Goal: Task Accomplishment & Management: Manage account settings

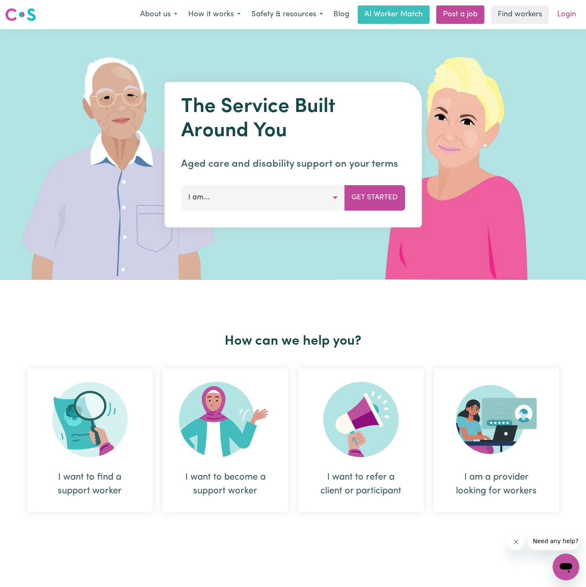
click at [567, 10] on link "Login" at bounding box center [566, 14] width 29 height 18
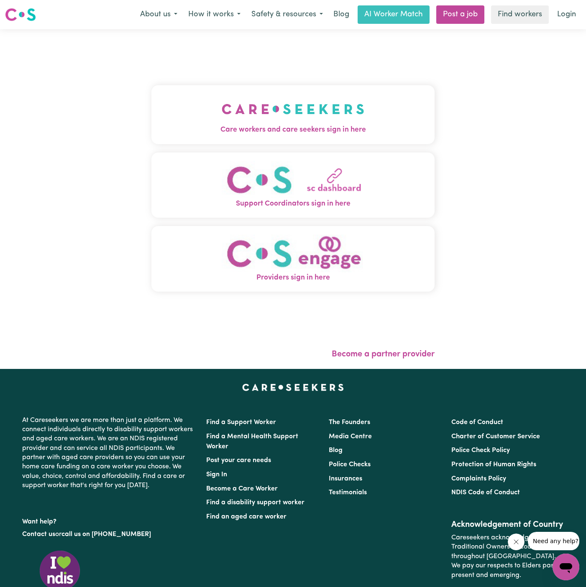
click at [262, 109] on img "Care workers and care seekers sign in here" at bounding box center [293, 109] width 143 height 31
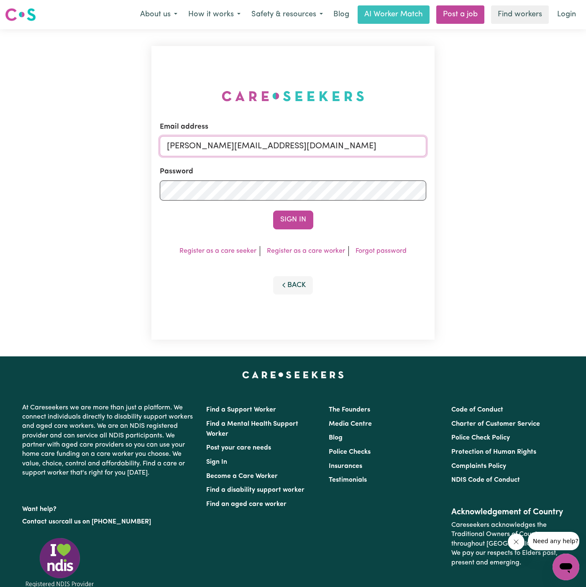
click at [319, 142] on input "[PERSON_NAME][EMAIL_ADDRESS][DOMAIN_NAME]" at bounding box center [293, 146] width 266 height 20
drag, startPoint x: 209, startPoint y: 140, endPoint x: 458, endPoint y: 138, distance: 249.6
click at [458, 138] on div "Email address [EMAIL_ADDRESS][DOMAIN_NAME] Password Sign In Register as a care …" at bounding box center [293, 192] width 586 height 327
click at [225, 149] on input "[EMAIL_ADDRESS][DOMAIN_NAME]" at bounding box center [293, 146] width 266 height 20
drag, startPoint x: 211, startPoint y: 147, endPoint x: 456, endPoint y: 140, distance: 245.1
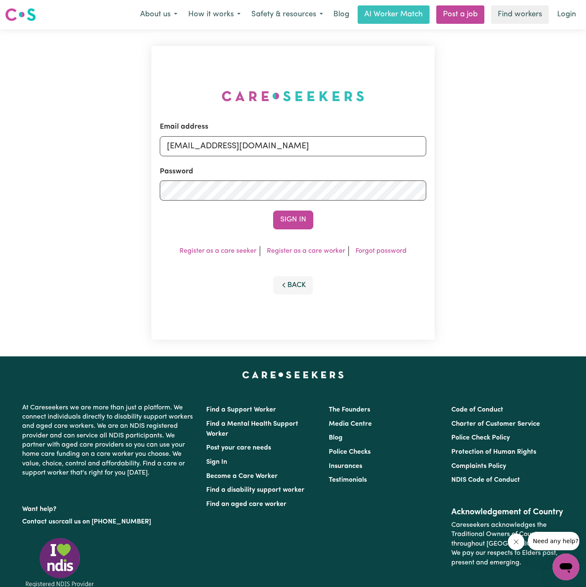
click at [456, 140] on div "Email address [EMAIL_ADDRESS][DOMAIN_NAME] Password Sign In Register as a care …" at bounding box center [293, 192] width 586 height 327
click at [240, 148] on input "[EMAIL_ADDRESS][DOMAIN_NAME]" at bounding box center [293, 146] width 266 height 20
drag, startPoint x: 211, startPoint y: 145, endPoint x: 485, endPoint y: 142, distance: 274.7
click at [485, 142] on div "Email address [EMAIL_ADDRESS][DOMAIN_NAME] Password Sign In Register as a care …" at bounding box center [293, 192] width 586 height 327
type input "[EMAIL_ADDRESS][DOMAIN_NAME]"
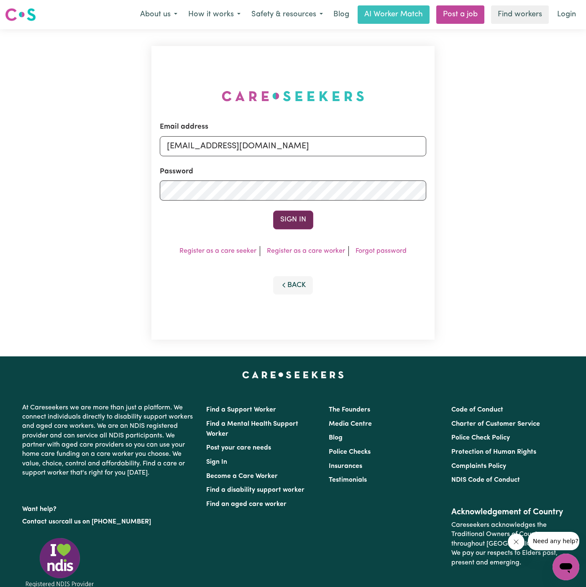
click at [296, 219] on button "Sign In" at bounding box center [293, 220] width 40 height 18
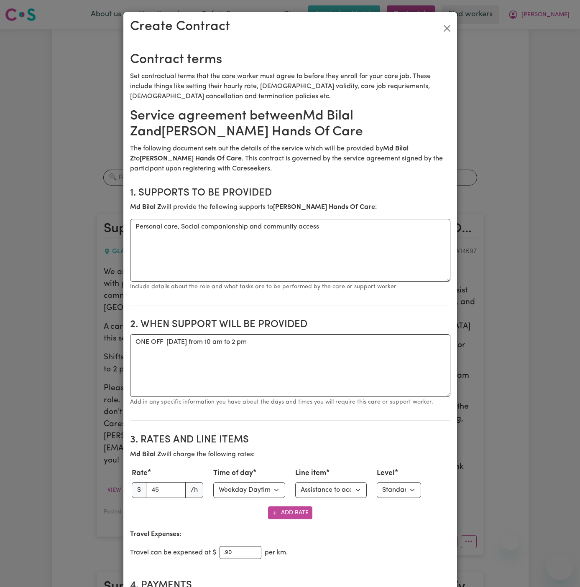
select select "WEEKDAY_DAYTIME"
select select "COMMUNITY_ACCESS"
select select "ONE"
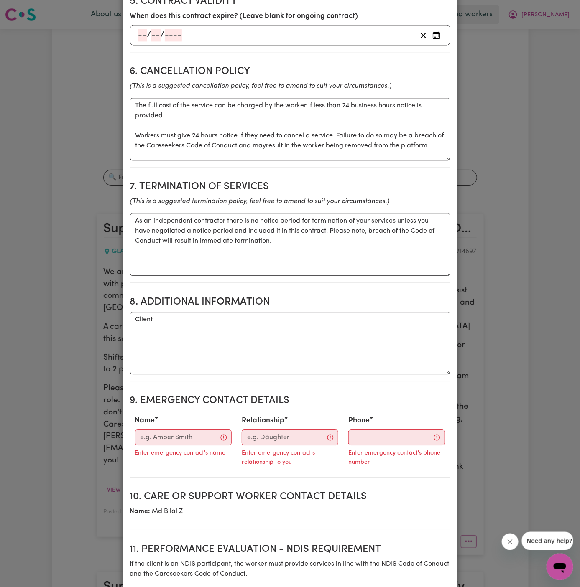
scroll to position [675, 0]
paste textarea "141, 103 Victoria Road, Gladesville, NSW 2011"
type textarea "Client Address: 141, 103 Victoria Road, Gladesville, NSW 2011"
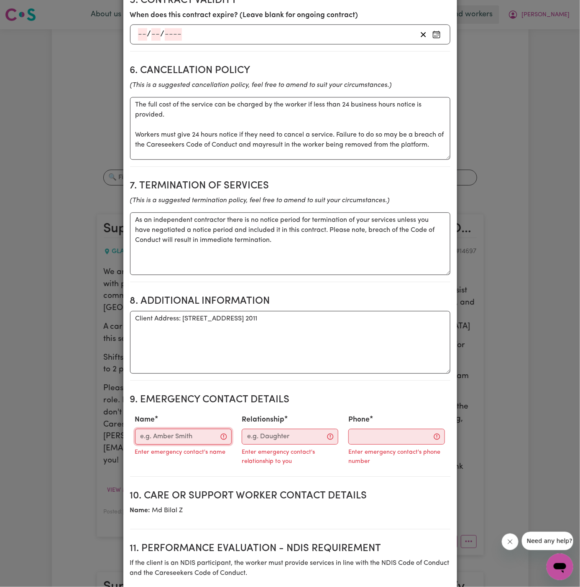
click at [180, 432] on input "Name" at bounding box center [183, 437] width 97 height 16
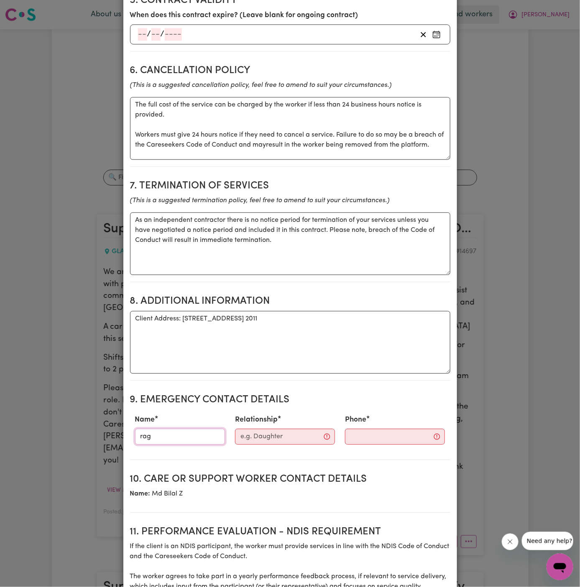
type input "Raghav"
click at [286, 435] on input "Relationship" at bounding box center [285, 437] width 100 height 16
type input "Hands Of Care"
click at [367, 429] on input "Phone" at bounding box center [387, 437] width 101 height 16
paste input "0424 558 544"
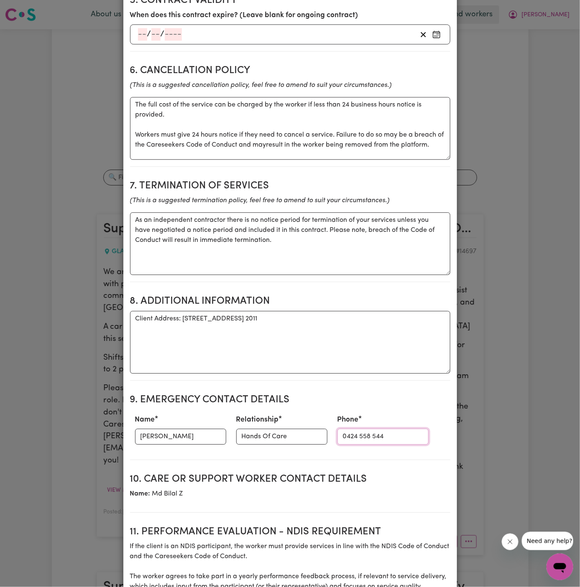
type input "0424 558 544"
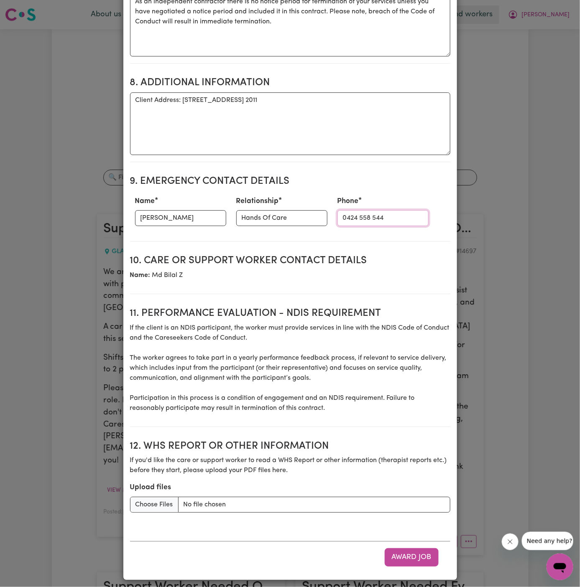
scroll to position [895, 0]
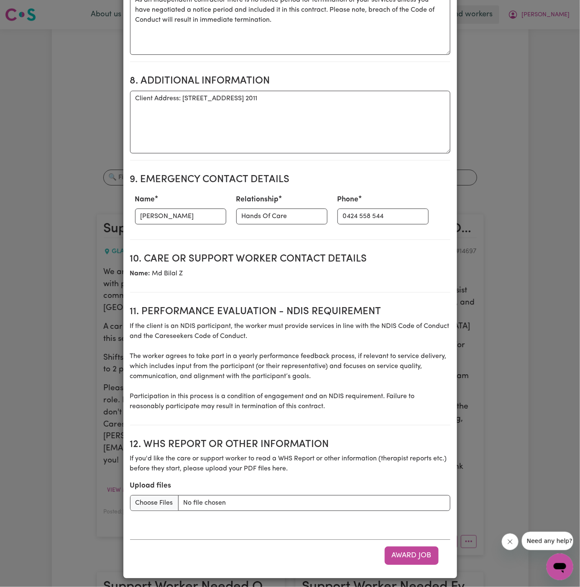
click at [347, 357] on p "If the client is an NDIS participant, the worker must provide services in line …" at bounding box center [290, 367] width 320 height 90
click at [366, 363] on p "If the client is an NDIS participant, the worker must provide services in line …" at bounding box center [290, 367] width 320 height 90
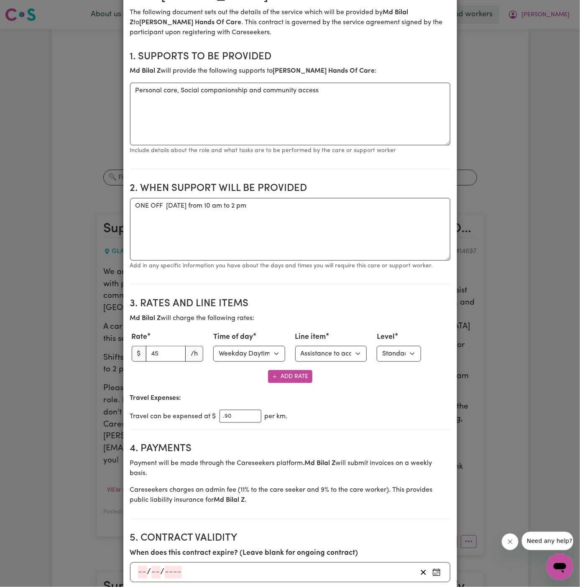
scroll to position [0, 0]
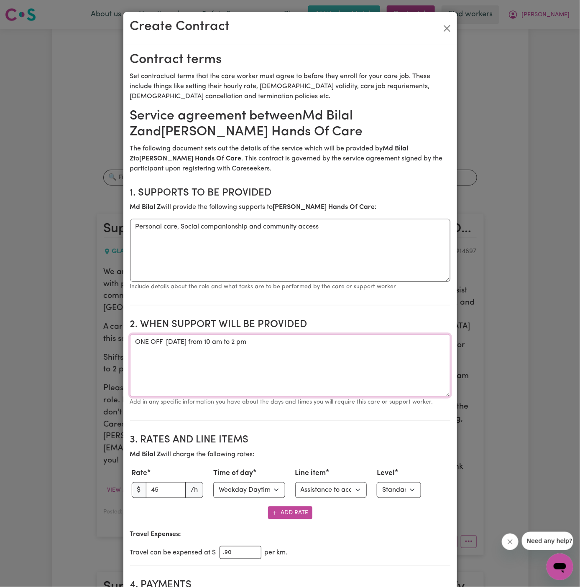
click at [309, 368] on textarea "ONE OFF Thursday 9 October 2025 from 10 am to 2 pm" at bounding box center [290, 365] width 320 height 63
click at [330, 362] on textarea "ONE OFF Thursday 9 October 2025 from 10 am to 2 pm" at bounding box center [290, 365] width 320 height 63
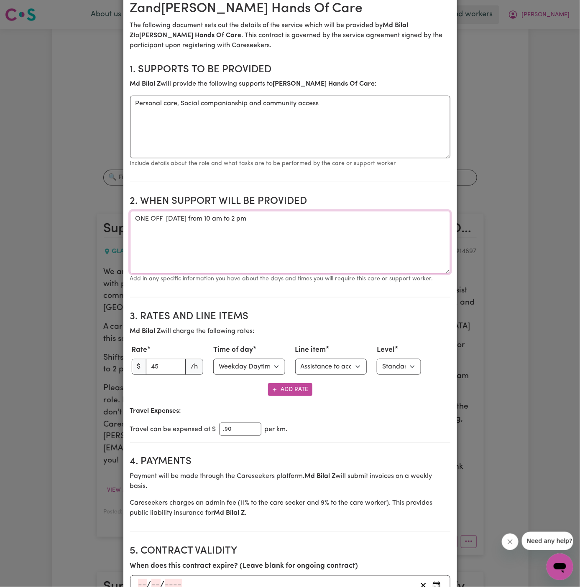
scroll to position [186, 0]
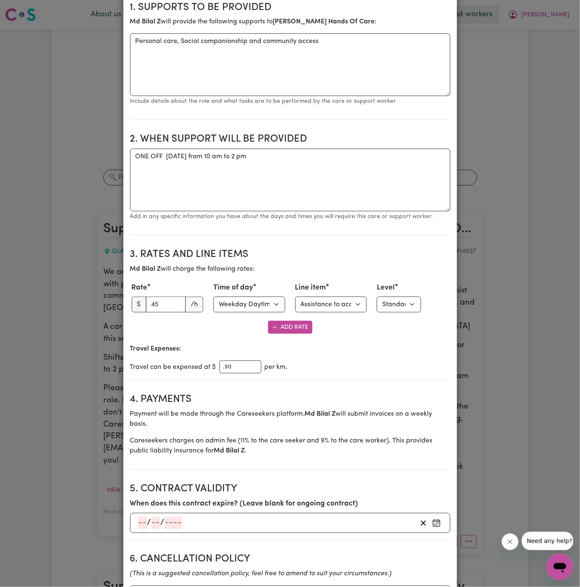
click at [345, 349] on p "Travel Expenses:" at bounding box center [290, 349] width 320 height 10
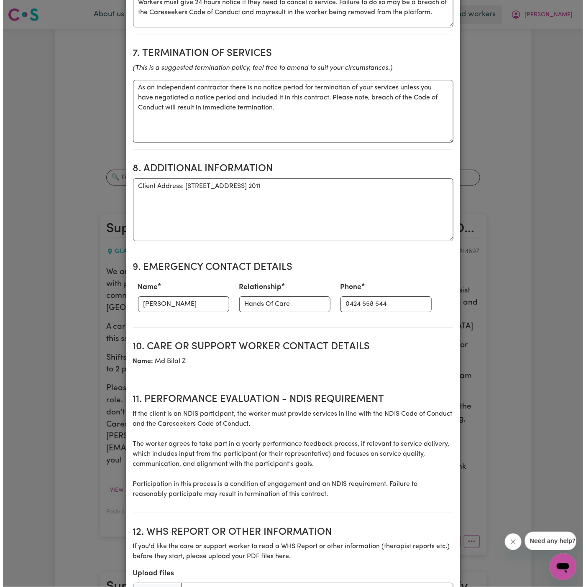
scroll to position [895, 0]
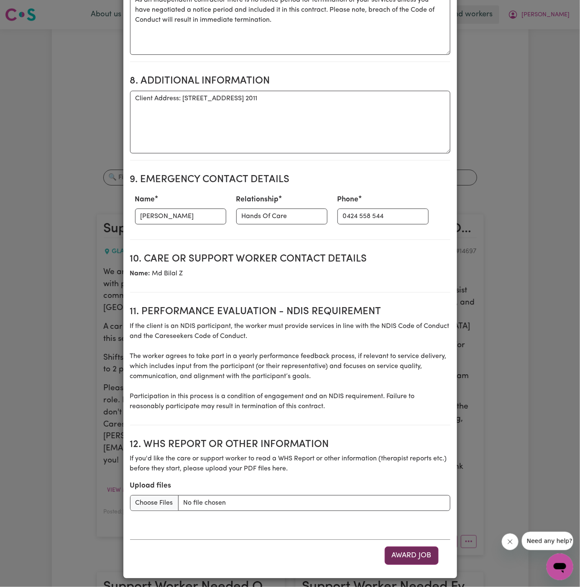
click at [402, 551] on button "Award Job" at bounding box center [412, 556] width 54 height 18
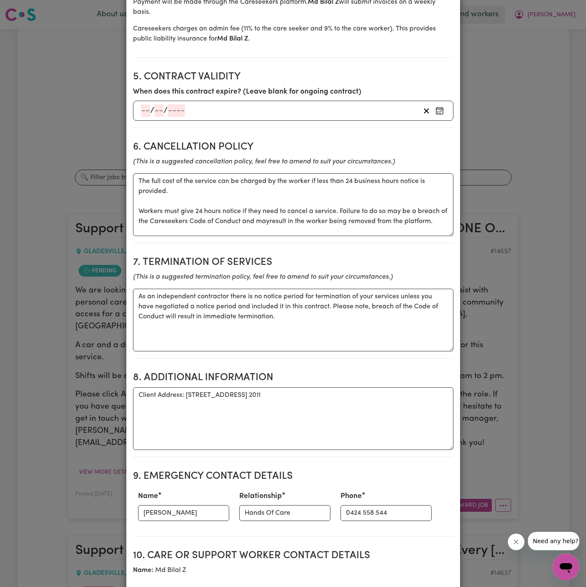
scroll to position [0, 0]
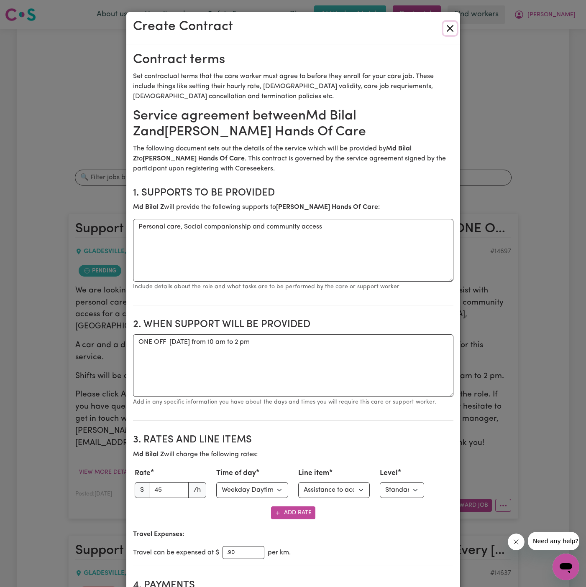
click at [451, 32] on button "Close" at bounding box center [449, 28] width 13 height 13
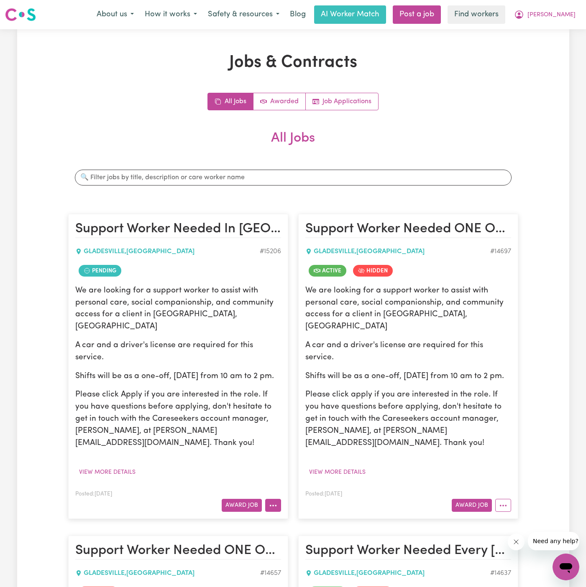
click at [271, 502] on icon "More options" at bounding box center [273, 506] width 8 height 8
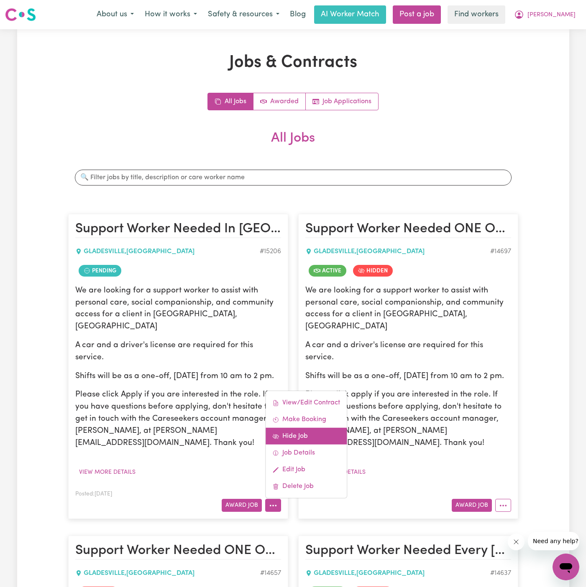
click at [305, 428] on link "Hide Job" at bounding box center [305, 436] width 81 height 17
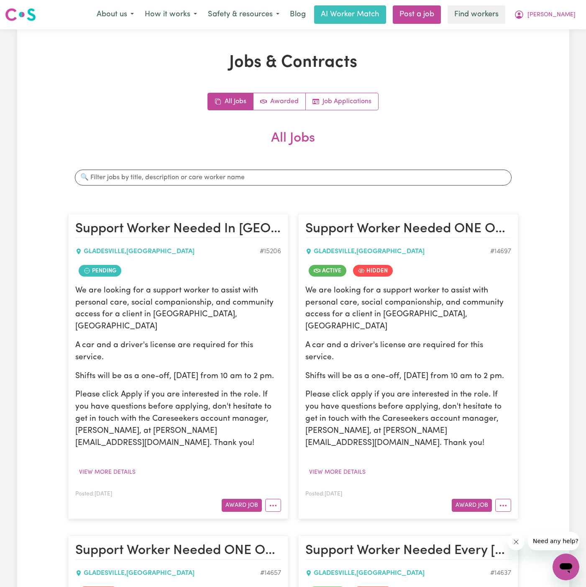
click at [247, 488] on article "Support Worker Needed In Gladesville, NSW GLADESVILLE , New South Wales # 15206…" at bounding box center [178, 366] width 220 height 305
click at [246, 499] on button "Award Job" at bounding box center [242, 505] width 40 height 13
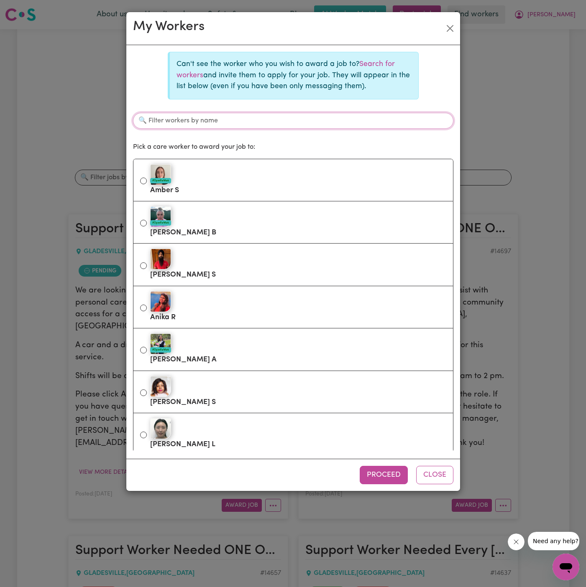
click at [232, 125] on input "Filter workers by name" at bounding box center [293, 121] width 320 height 16
click at [375, 68] on link "Search for workers" at bounding box center [285, 70] width 218 height 18
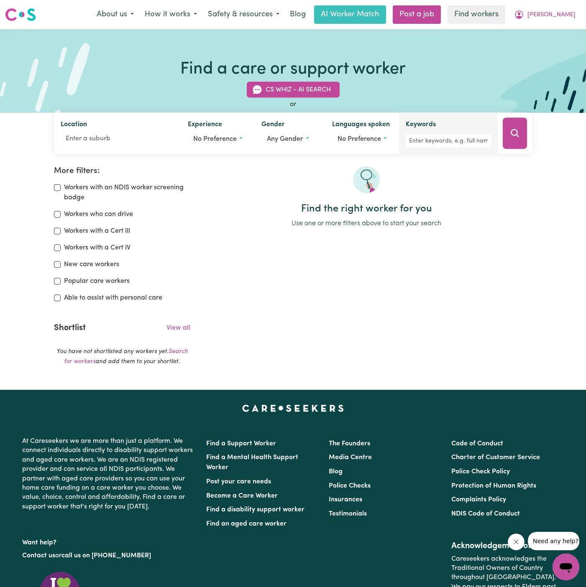
click at [437, 134] on div "Keywords" at bounding box center [448, 134] width 85 height 28
click at [431, 142] on input "Keywords" at bounding box center [448, 141] width 85 height 13
type input "farrell"
click at [515, 136] on icon "Search" at bounding box center [515, 133] width 10 height 10
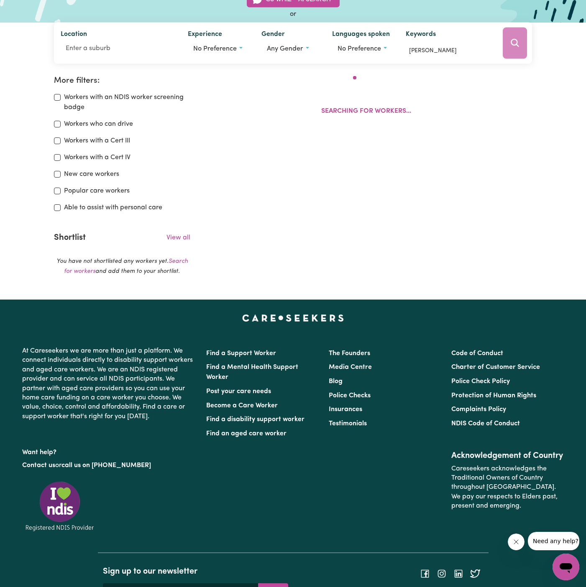
scroll to position [139, 0]
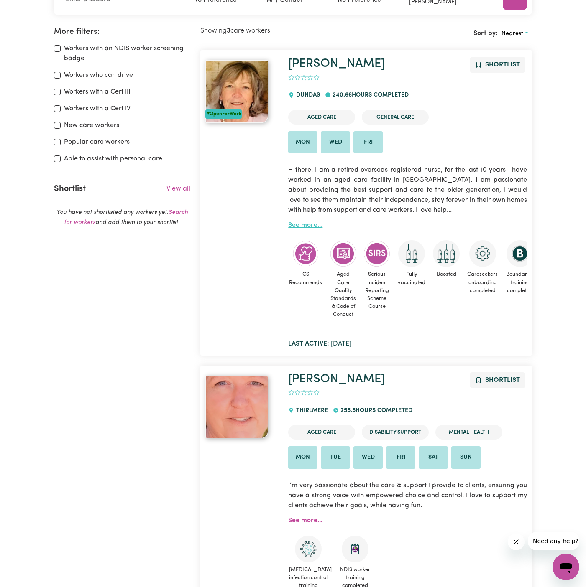
click at [304, 224] on link "See more..." at bounding box center [305, 225] width 34 height 7
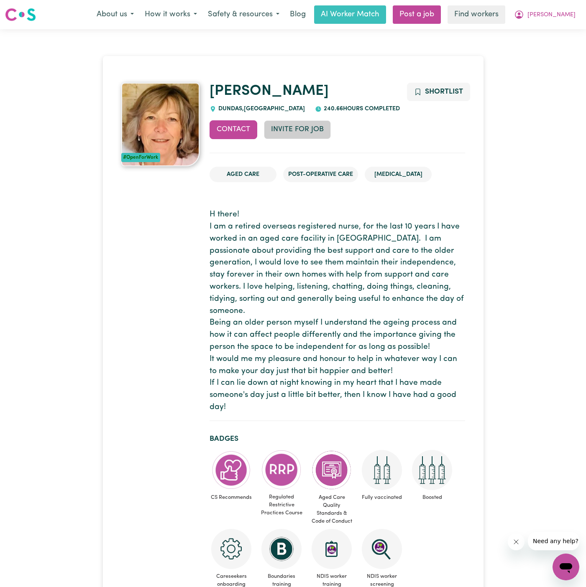
click at [293, 130] on button "Invite for Job" at bounding box center [297, 129] width 67 height 18
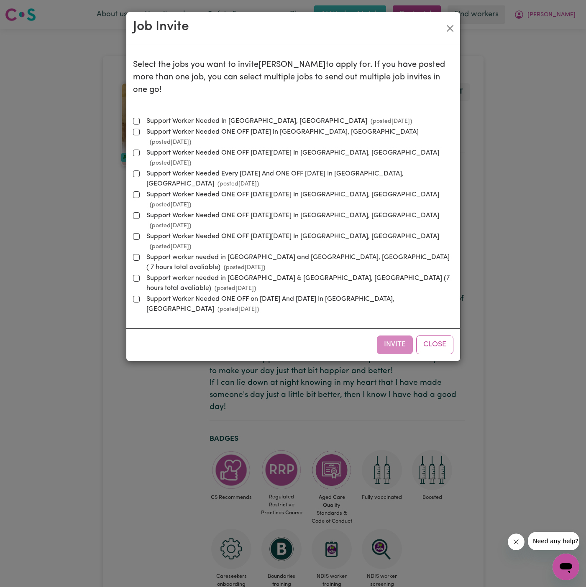
click at [226, 116] on label "Support Worker Needed In Gladesville, NSW (posted Oct 7 2025 )" at bounding box center [277, 121] width 269 height 10
click at [140, 118] on input "Support Worker Needed In Gladesville, NSW (posted Oct 7 2025 )" at bounding box center [136, 121] width 7 height 7
checkbox input "true"
click at [408, 336] on button "Invite" at bounding box center [395, 345] width 36 height 18
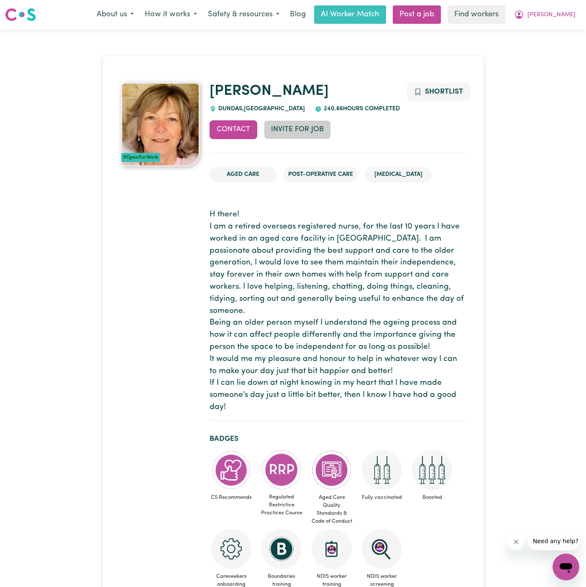
click at [299, 127] on button "Invite for Job" at bounding box center [297, 129] width 67 height 18
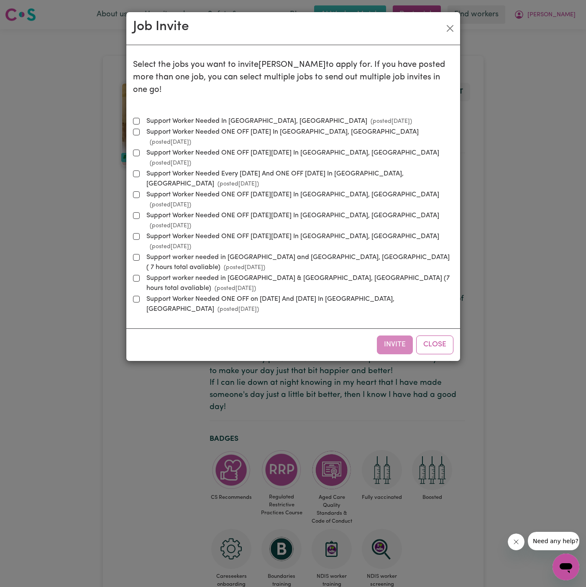
click at [275, 116] on label "Support Worker Needed In Gladesville, NSW (posted Oct 7 2025 )" at bounding box center [277, 121] width 269 height 10
click at [140, 118] on input "Support Worker Needed In Gladesville, NSW (posted Oct 7 2025 )" at bounding box center [136, 121] width 7 height 7
checkbox input "true"
click at [404, 336] on button "Invite" at bounding box center [395, 345] width 36 height 18
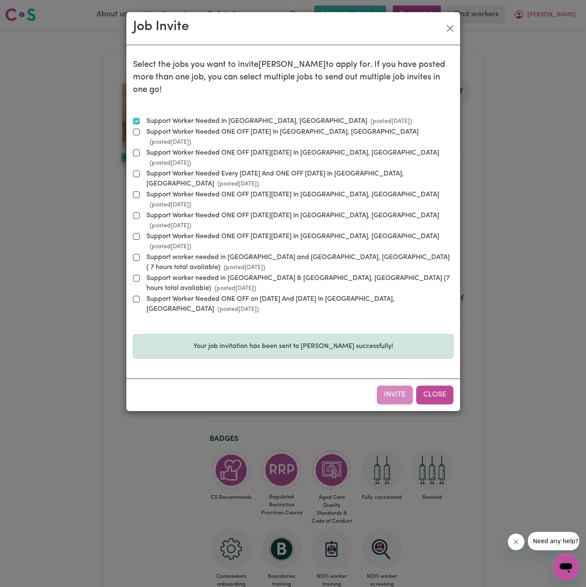
click at [448, 386] on button "Close" at bounding box center [434, 395] width 37 height 18
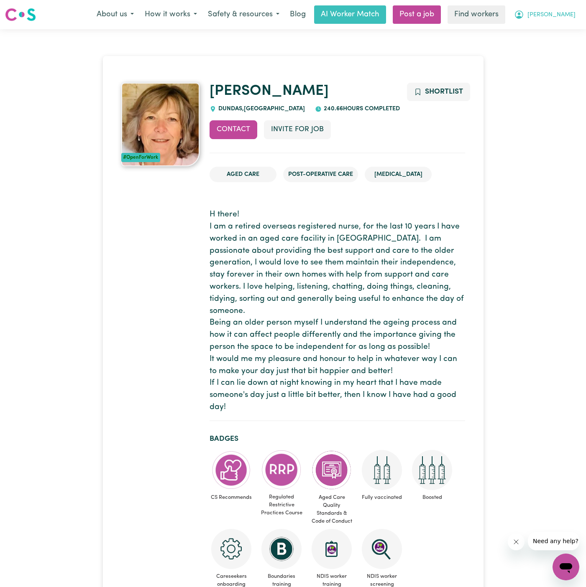
click at [568, 17] on span "Bernie" at bounding box center [551, 14] width 48 height 9
click at [568, 29] on link "My Dashboard" at bounding box center [547, 33] width 66 height 16
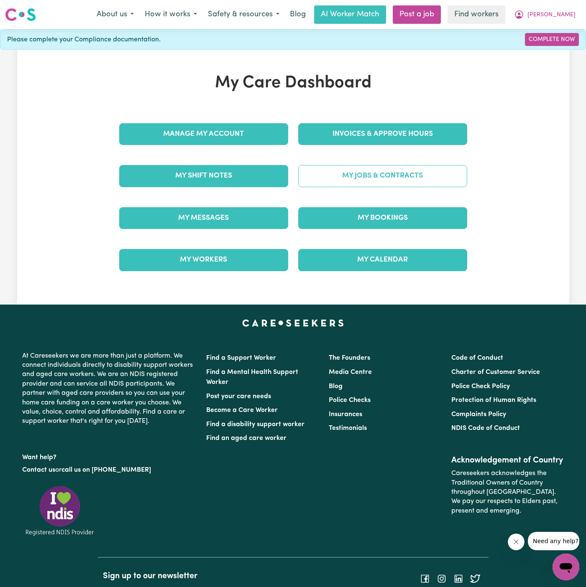
click at [391, 174] on link "My Jobs & Contracts" at bounding box center [382, 176] width 169 height 22
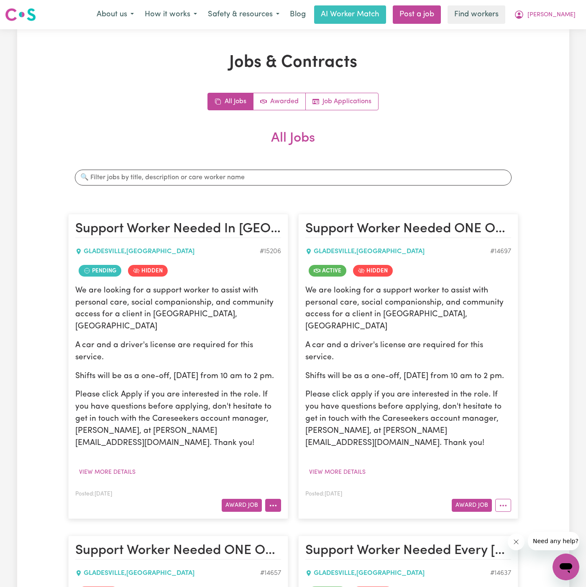
click at [275, 502] on icon "More options" at bounding box center [273, 506] width 8 height 8
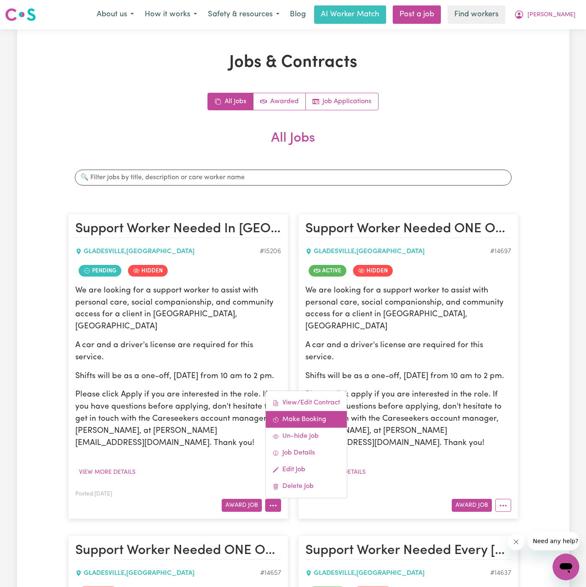
click at [307, 411] on link "Make Booking" at bounding box center [305, 419] width 81 height 17
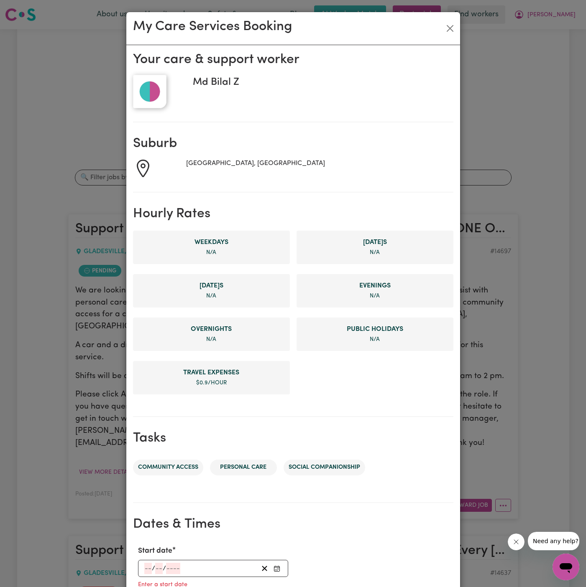
scroll to position [192, 0]
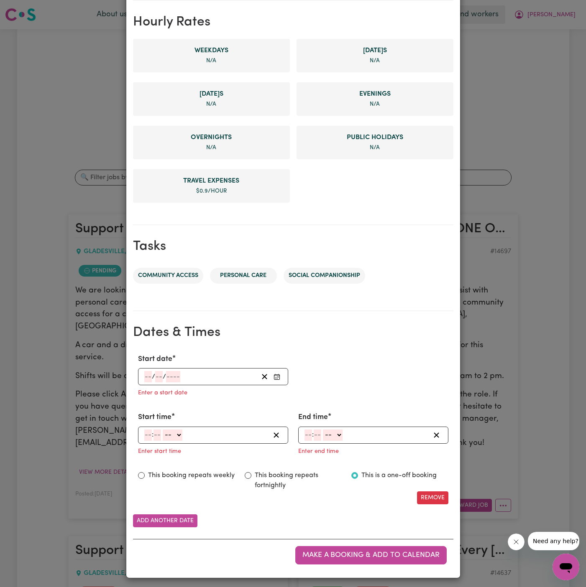
click at [145, 372] on input "number" at bounding box center [148, 376] width 8 height 11
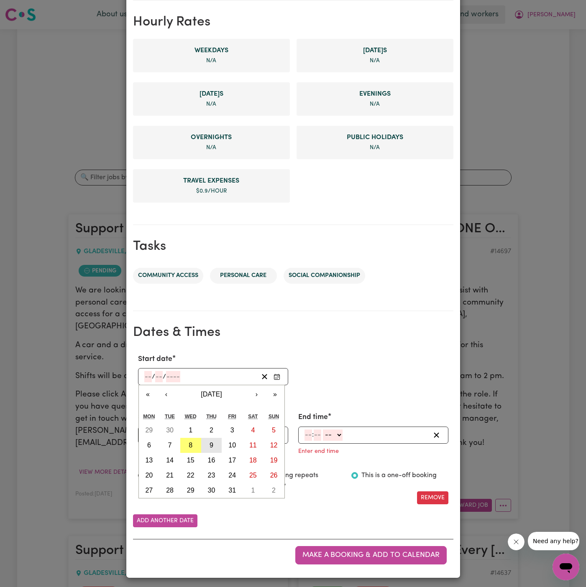
click at [213, 442] on button "9" at bounding box center [211, 445] width 21 height 15
type input "2025-10-09"
type input "9"
type input "10"
type input "2025"
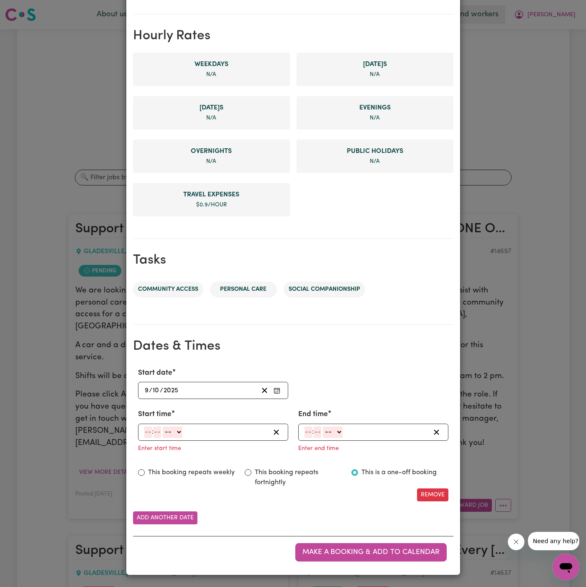
scroll to position [176, 0]
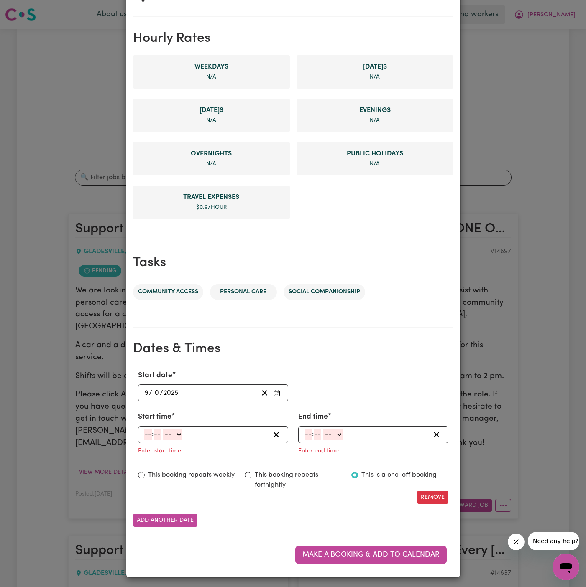
click at [148, 433] on input "number" at bounding box center [148, 434] width 8 height 11
type input "10"
type input "00"
click at [176, 436] on select "-- AM PM" at bounding box center [174, 434] width 20 height 11
select select "am"
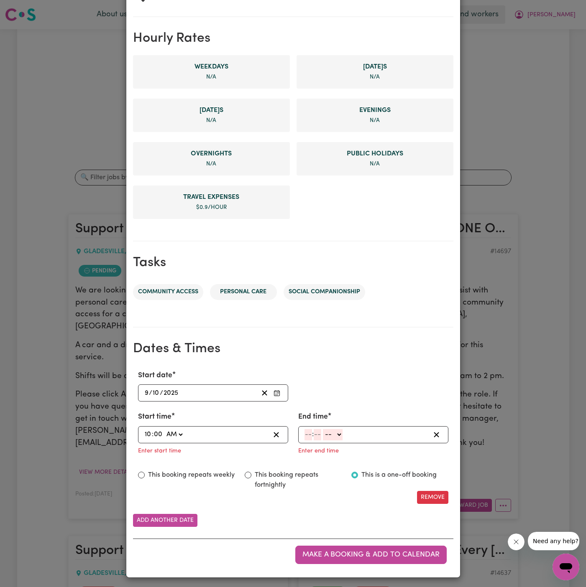
click at [164, 429] on select "-- AM PM" at bounding box center [174, 434] width 20 height 11
type input "10:00"
type input "0"
click at [305, 432] on input "number" at bounding box center [308, 434] width 8 height 11
type input "2"
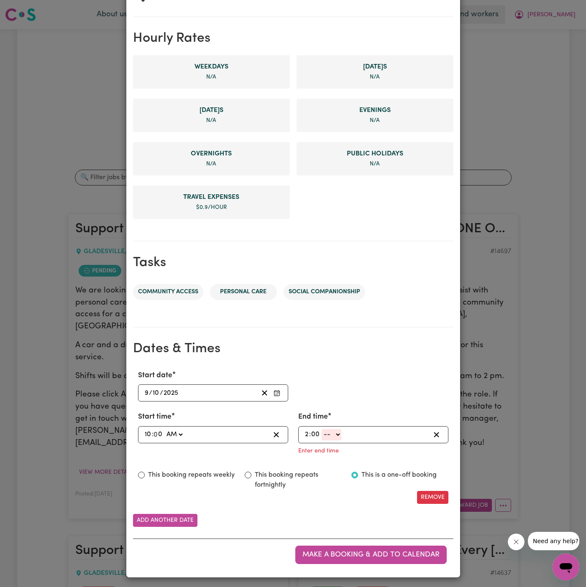
type input "00"
click at [336, 434] on select "-- AM PM" at bounding box center [332, 434] width 20 height 11
select select "pm"
click at [322, 441] on select "-- AM PM" at bounding box center [332, 434] width 20 height 11
type input "14:00"
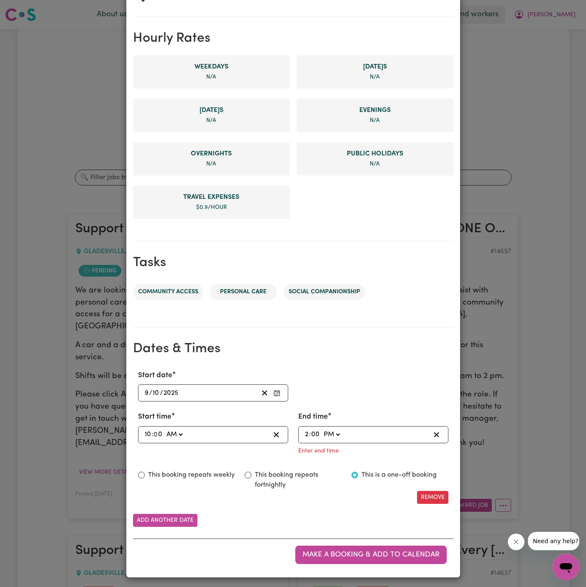
type input "0"
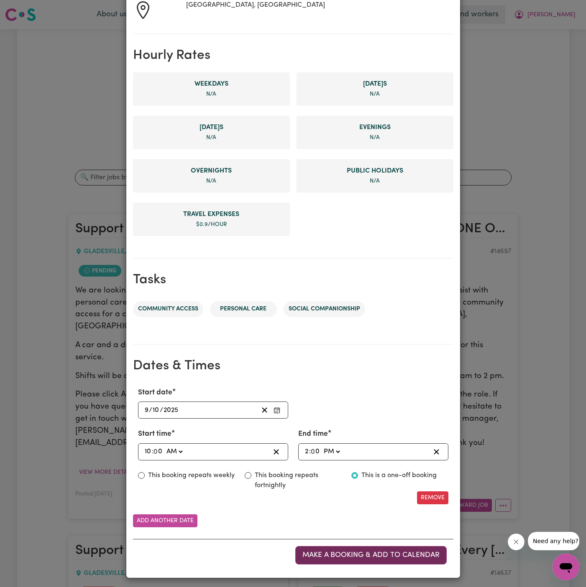
click at [373, 554] on span "Make a booking & add to calendar" at bounding box center [370, 555] width 137 height 7
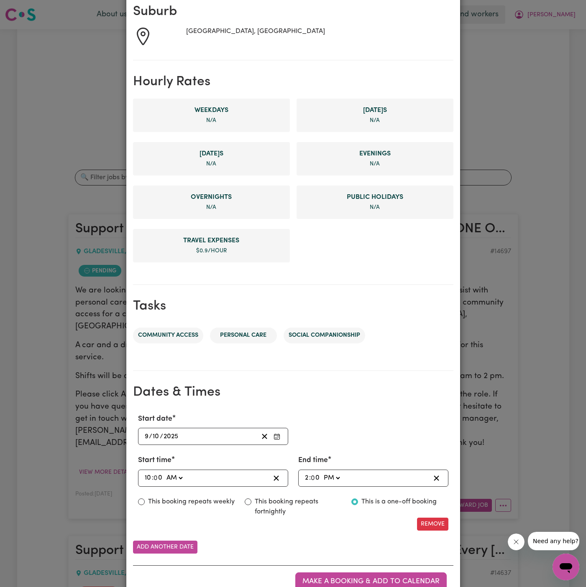
scroll to position [15, 0]
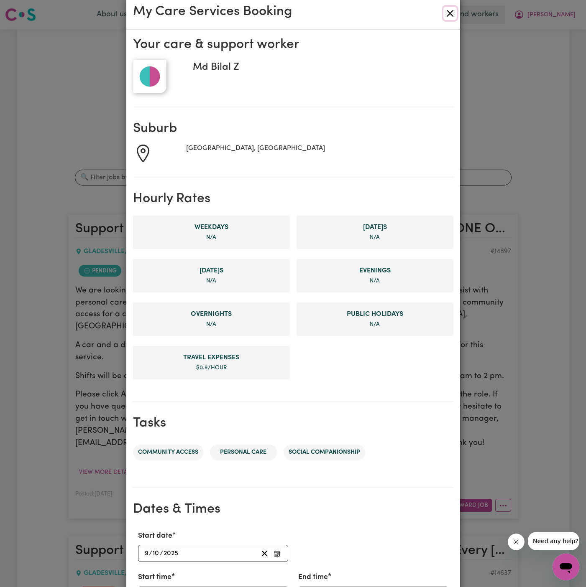
click at [450, 14] on button "Close" at bounding box center [449, 13] width 13 height 13
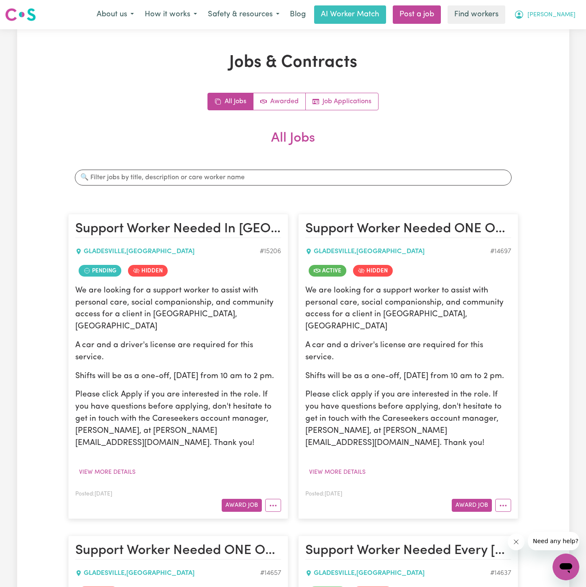
click at [568, 15] on span "Bernie" at bounding box center [551, 14] width 48 height 9
click at [568, 34] on link "My Dashboard" at bounding box center [547, 33] width 66 height 16
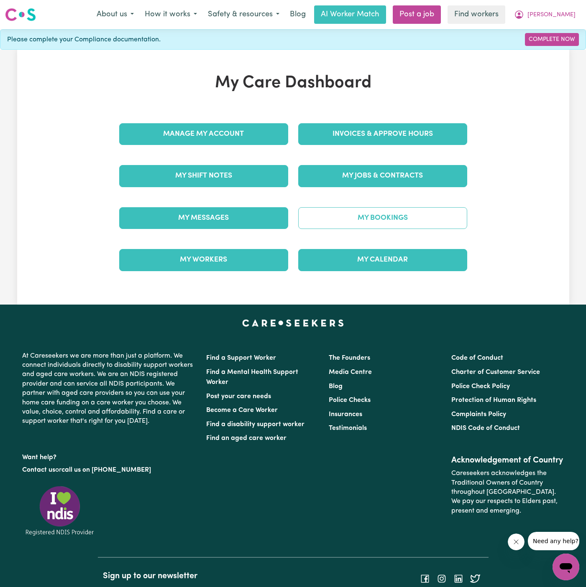
click at [392, 209] on link "My Bookings" at bounding box center [382, 218] width 169 height 22
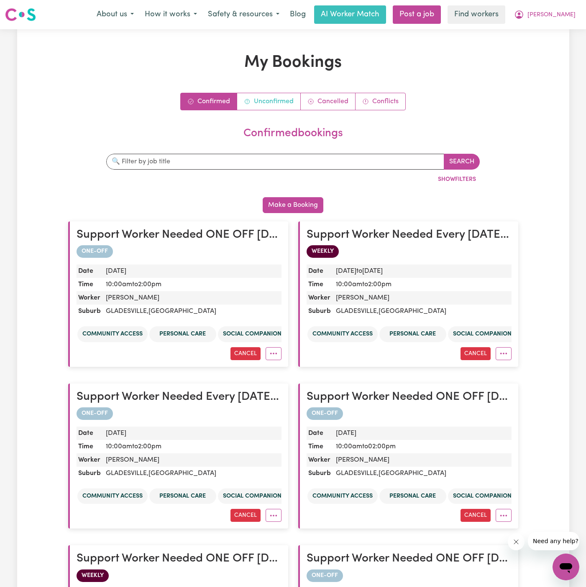
click at [258, 101] on link "Unconfirmed" at bounding box center [269, 101] width 64 height 17
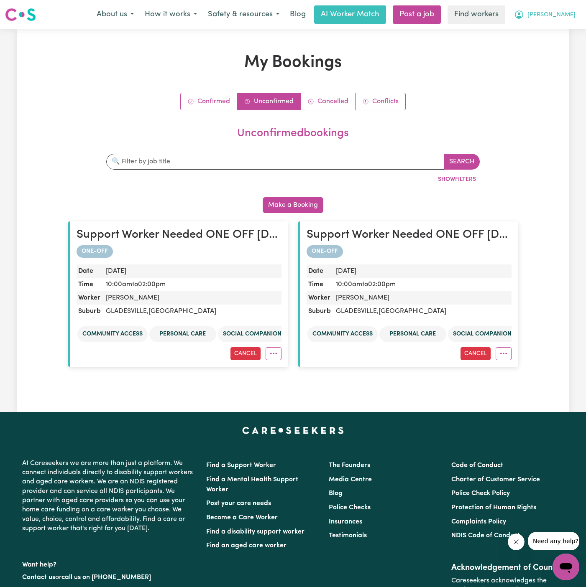
click at [567, 13] on span "Bernie" at bounding box center [551, 14] width 48 height 9
click at [559, 29] on link "My Dashboard" at bounding box center [547, 33] width 66 height 16
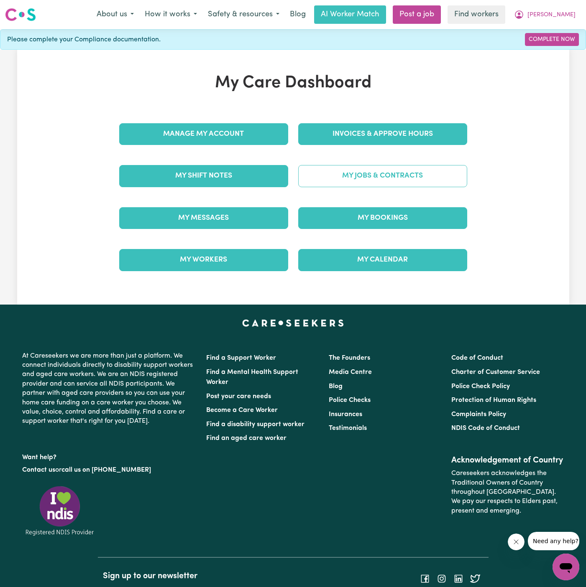
click at [387, 178] on link "My Jobs & Contracts" at bounding box center [382, 176] width 169 height 22
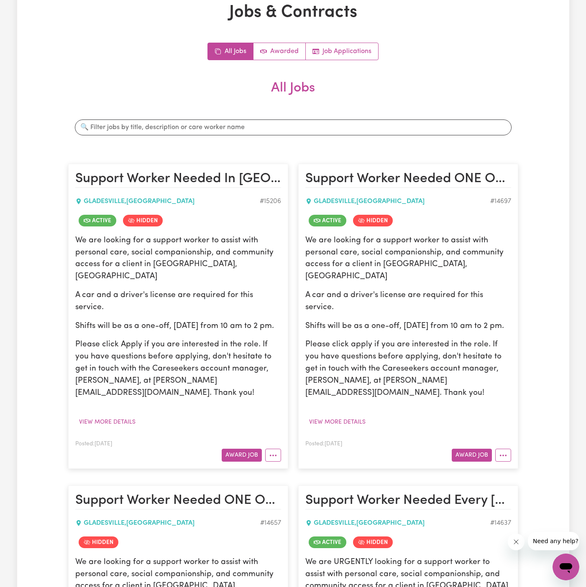
scroll to position [58, 0]
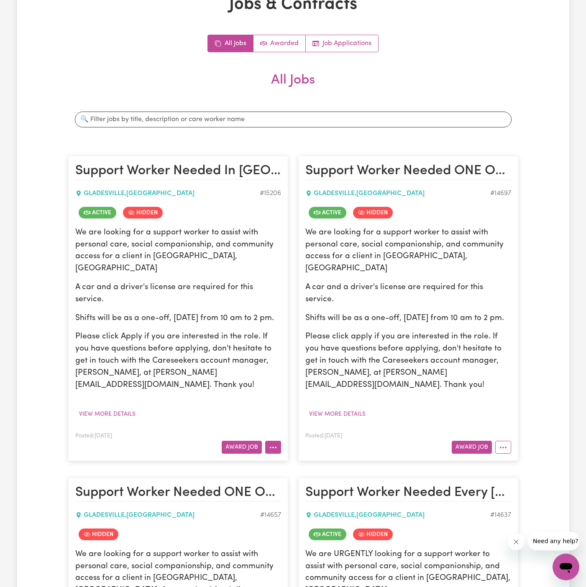
click at [267, 441] on button "More options" at bounding box center [273, 447] width 16 height 13
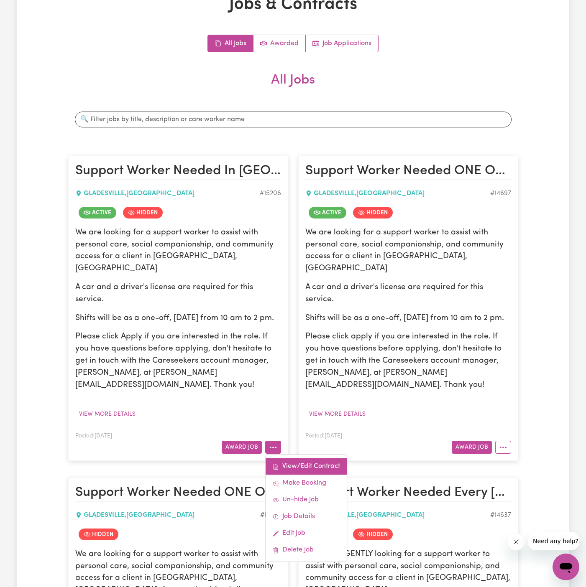
click at [316, 459] on link "View/Edit Contract" at bounding box center [305, 467] width 81 height 17
select select "WEEKDAY_DAYTIME"
select select "COMMUNITY_ACCESS"
select select "ONE"
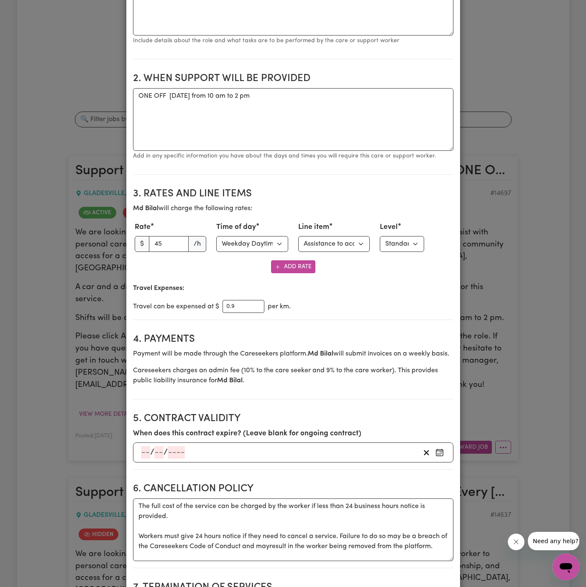
scroll to position [0, 0]
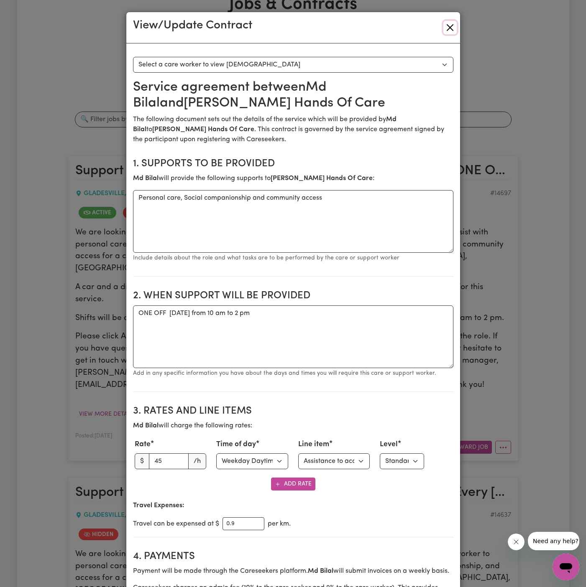
click at [454, 23] on button "Close" at bounding box center [449, 27] width 13 height 13
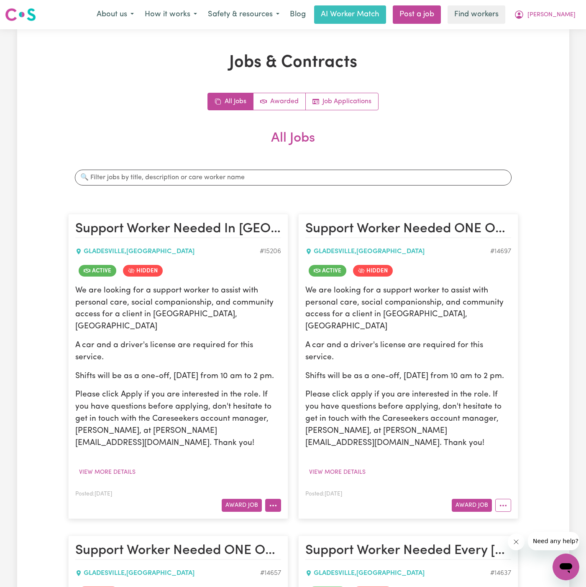
click at [278, 499] on button "More options" at bounding box center [273, 505] width 16 height 13
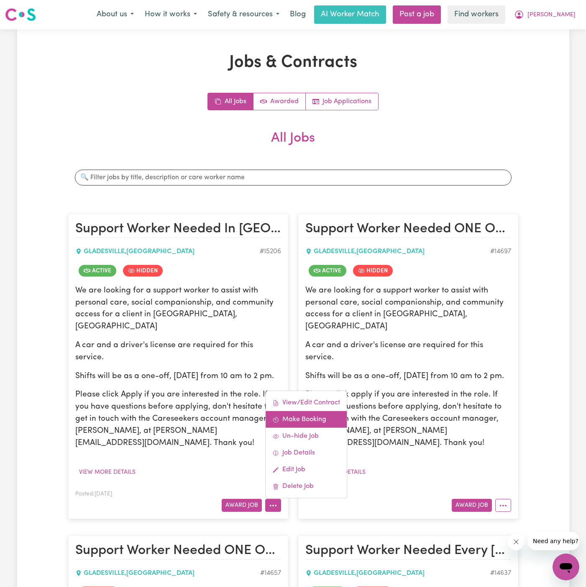
click at [314, 411] on link "Make Booking" at bounding box center [305, 419] width 81 height 17
select select "pm"
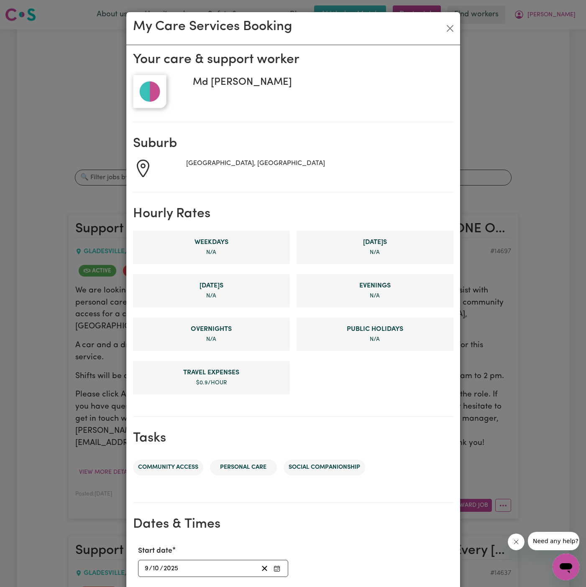
scroll to position [158, 0]
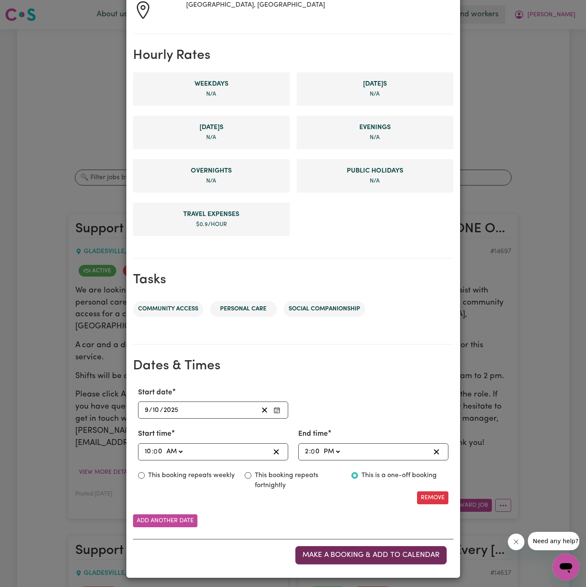
click at [391, 552] on span "Make a booking & add to calendar" at bounding box center [370, 555] width 137 height 7
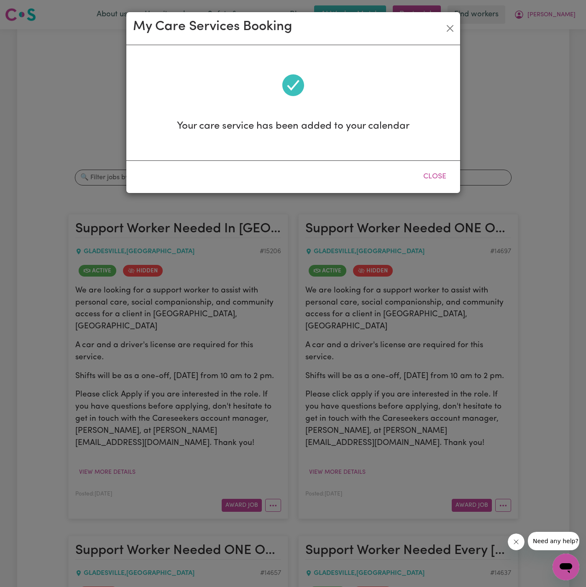
scroll to position [0, 0]
click at [438, 175] on button "Close" at bounding box center [434, 177] width 37 height 18
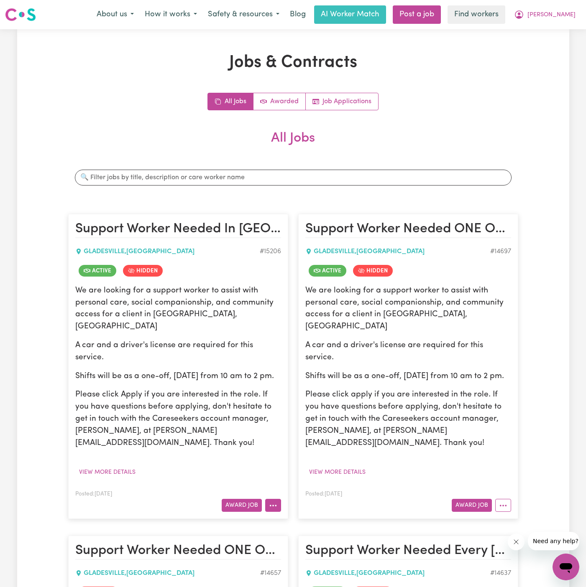
click at [275, 499] on button "More options" at bounding box center [273, 505] width 16 height 13
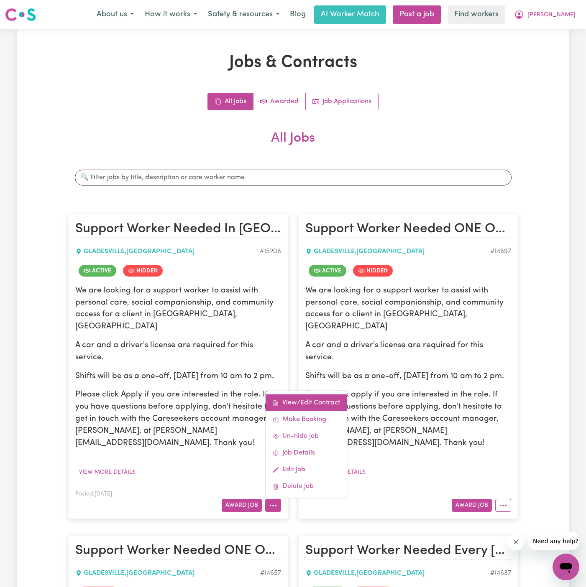
click at [309, 395] on link "View/Edit Contract" at bounding box center [305, 403] width 81 height 17
select select "WEEKDAY_DAYTIME"
select select "COMMUNITY_ACCESS"
select select "ONE"
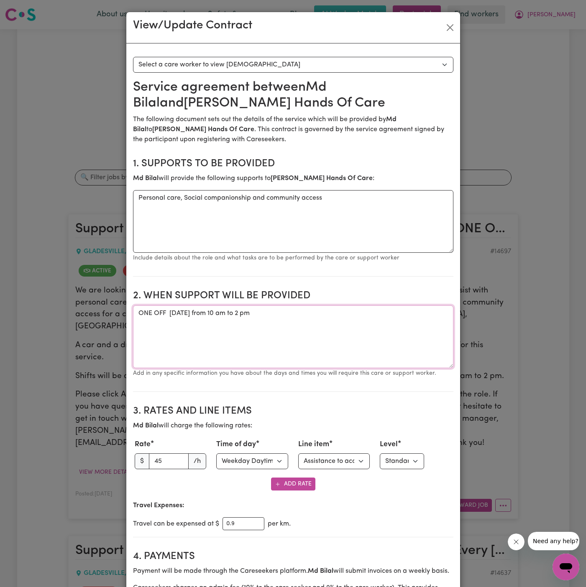
click at [251, 317] on textarea "ONE OFF Thursday 9 October 2025 from 10 am to 2 pm" at bounding box center [293, 337] width 320 height 63
